Goal: Register for event/course

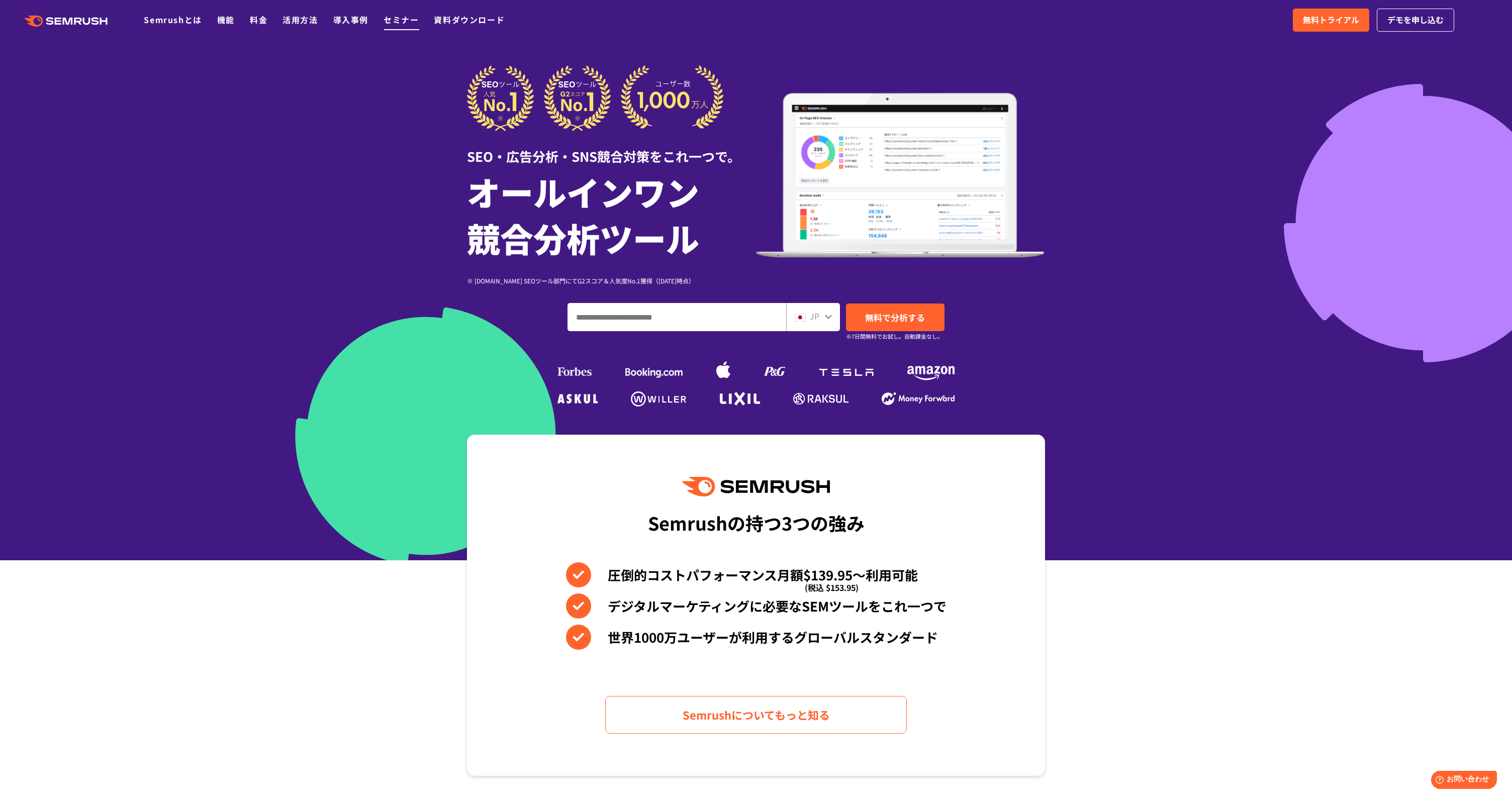
click at [401, 19] on link "セミナー" at bounding box center [401, 19] width 35 height 12
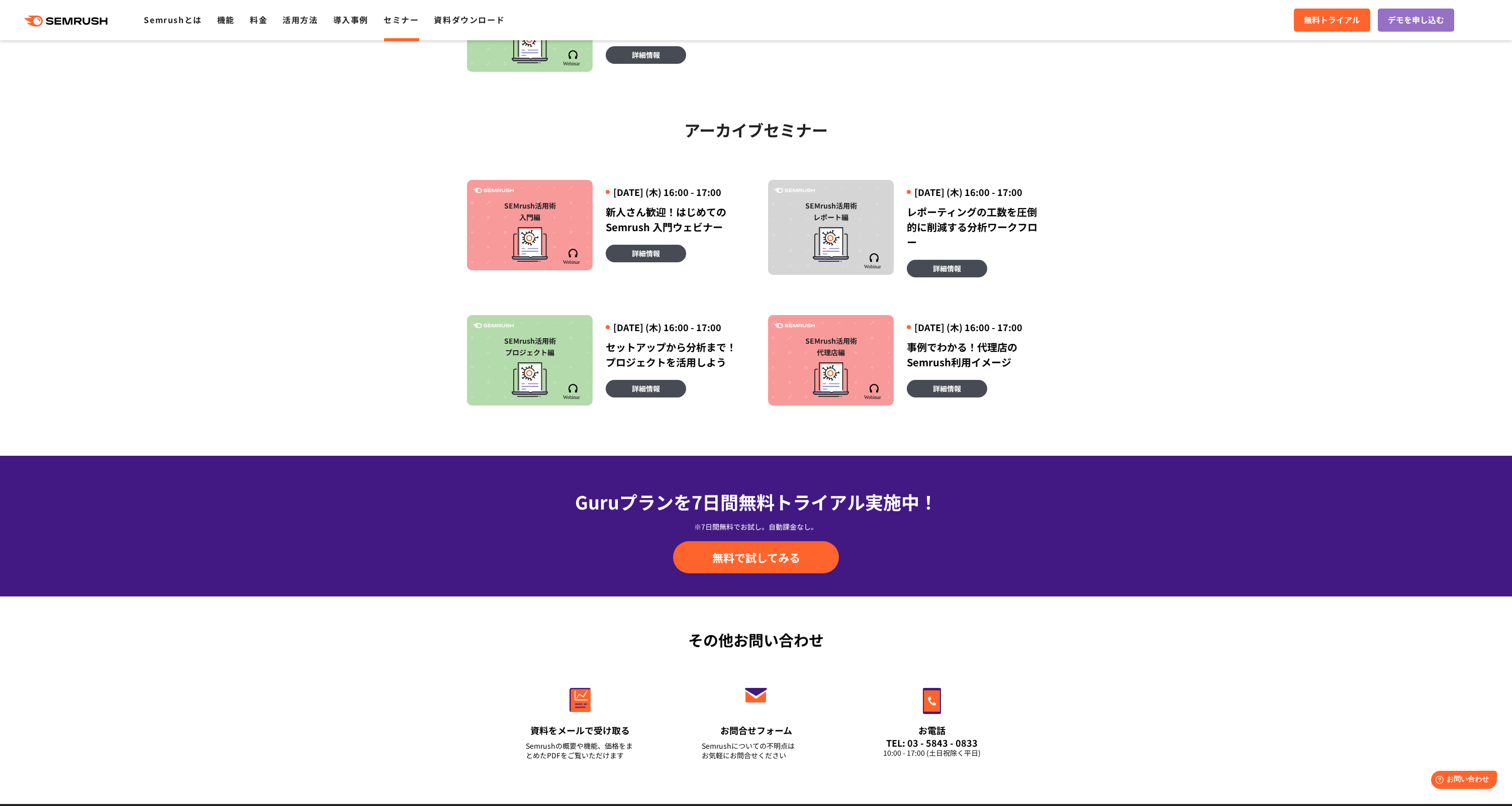
scroll to position [491, 0]
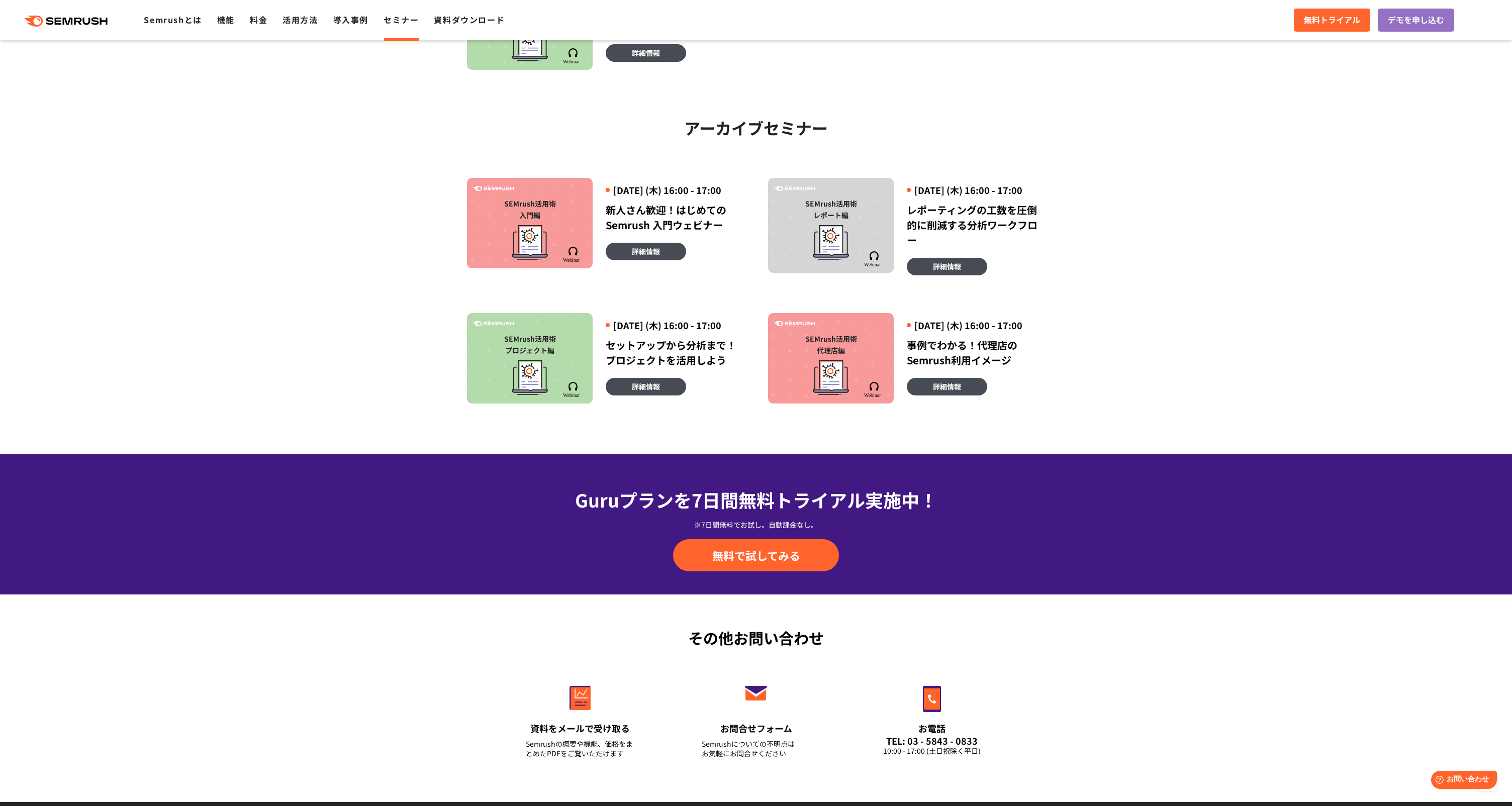
click at [535, 218] on div "SEMrush活用術 入門編" at bounding box center [529, 209] width 116 height 23
click at [660, 260] on link "詳細情報" at bounding box center [646, 252] width 80 height 18
